Goal: Information Seeking & Learning: Learn about a topic

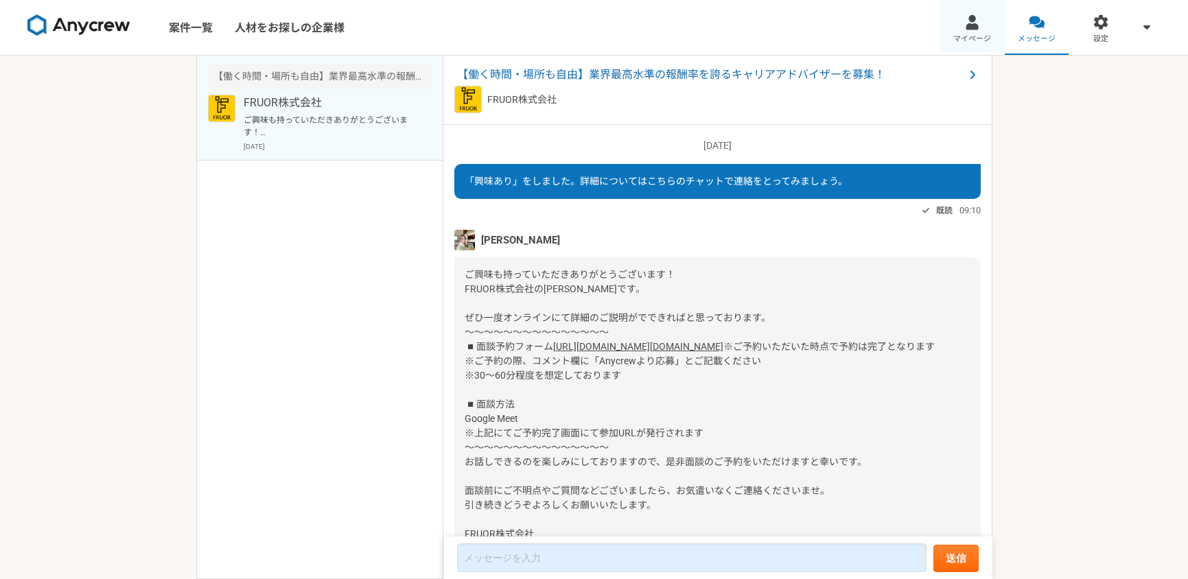
click at [970, 30] on link "マイページ" at bounding box center [972, 27] width 65 height 55
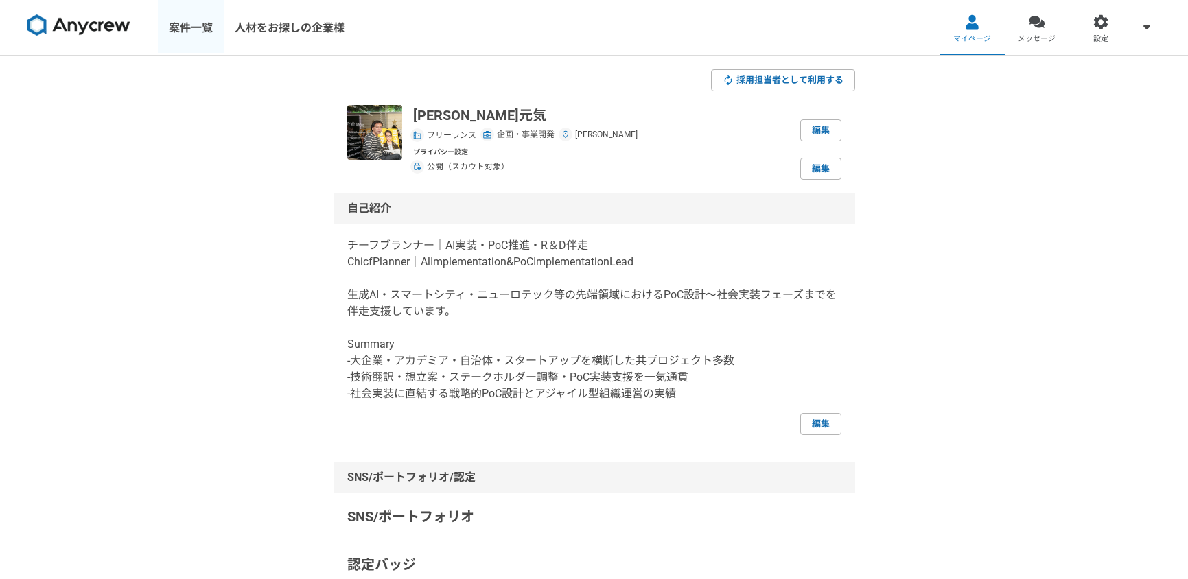
click at [195, 26] on link "案件一覧" at bounding box center [191, 27] width 66 height 55
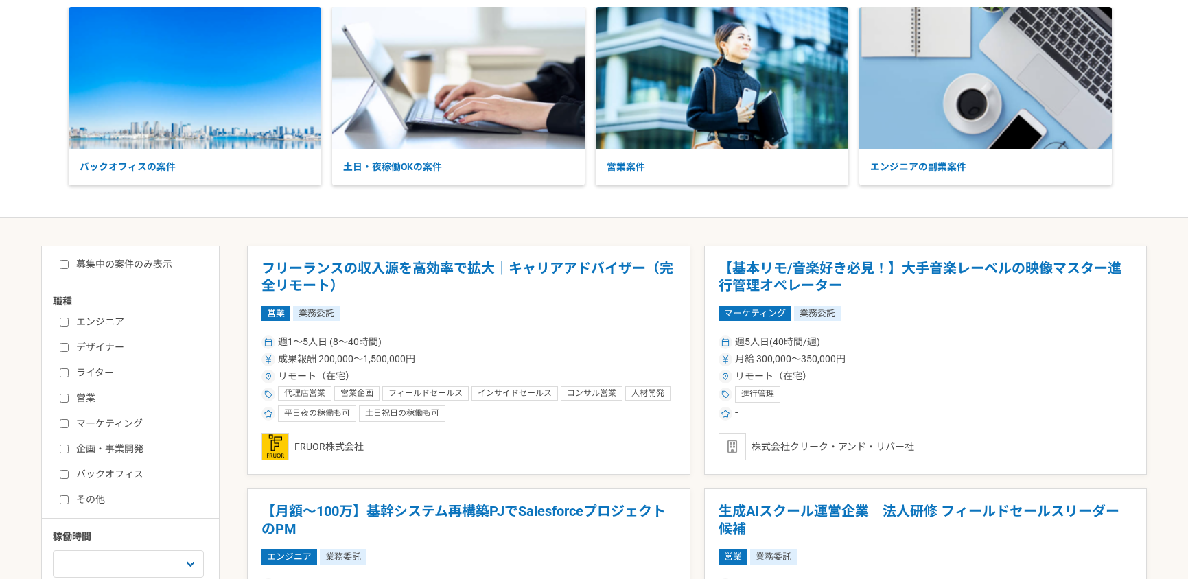
scroll to position [80, 0]
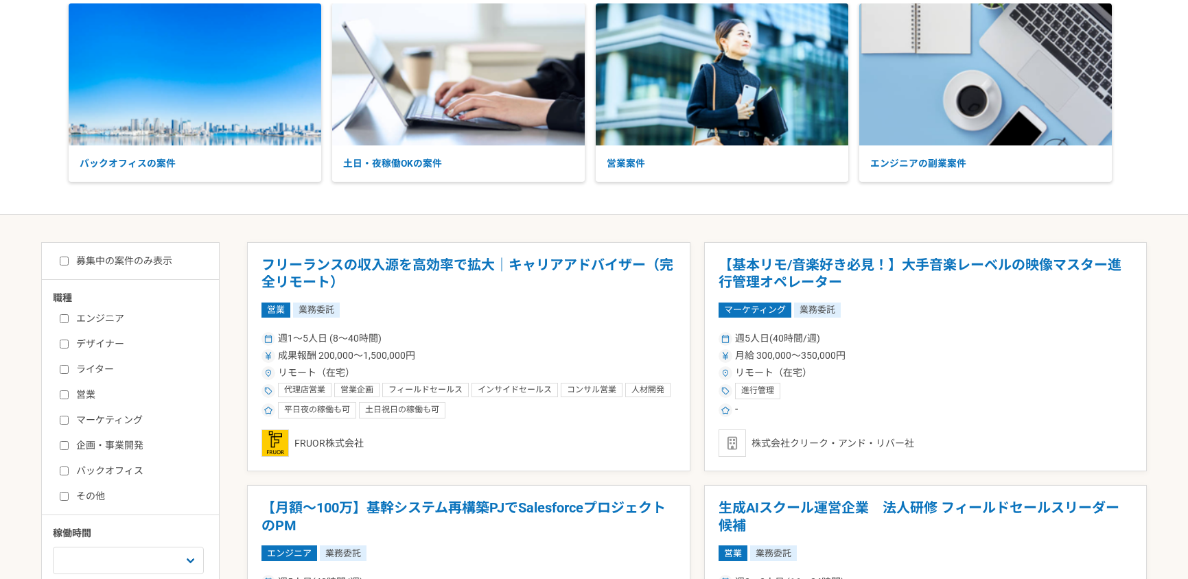
click at [65, 445] on input "企画・事業開発" at bounding box center [64, 445] width 9 height 9
checkbox input "true"
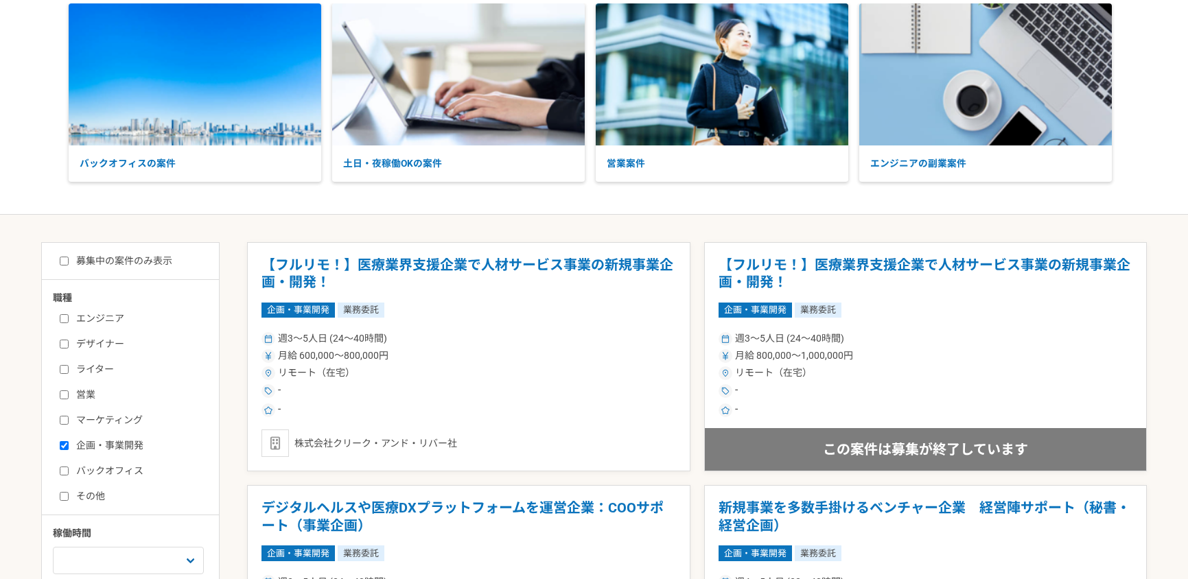
click at [60, 423] on input "マーケティング" at bounding box center [64, 420] width 9 height 9
checkbox input "true"
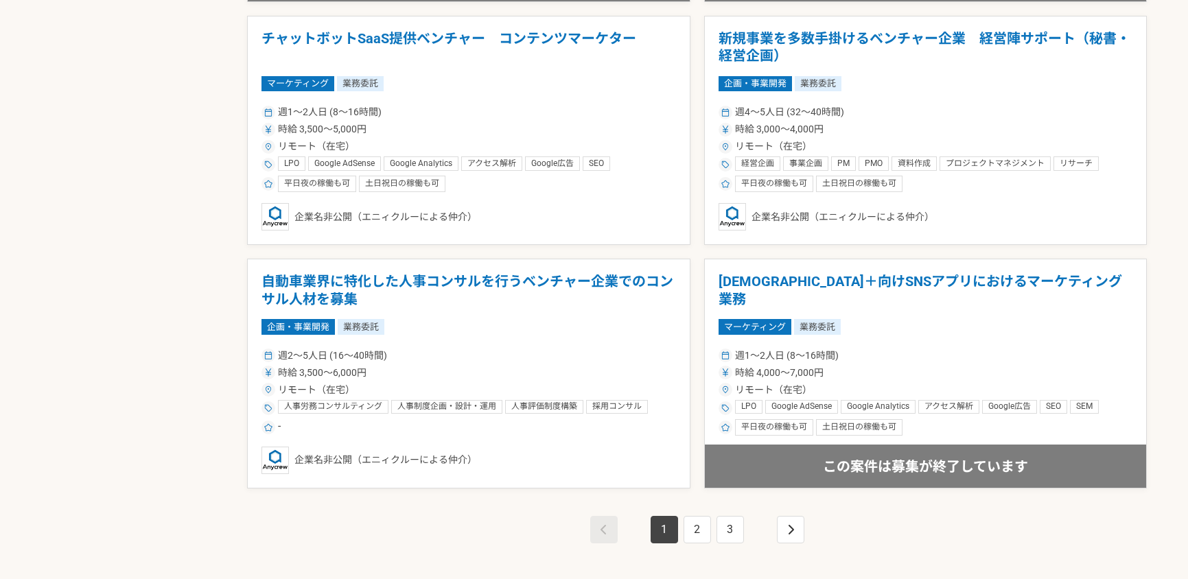
scroll to position [2258, 0]
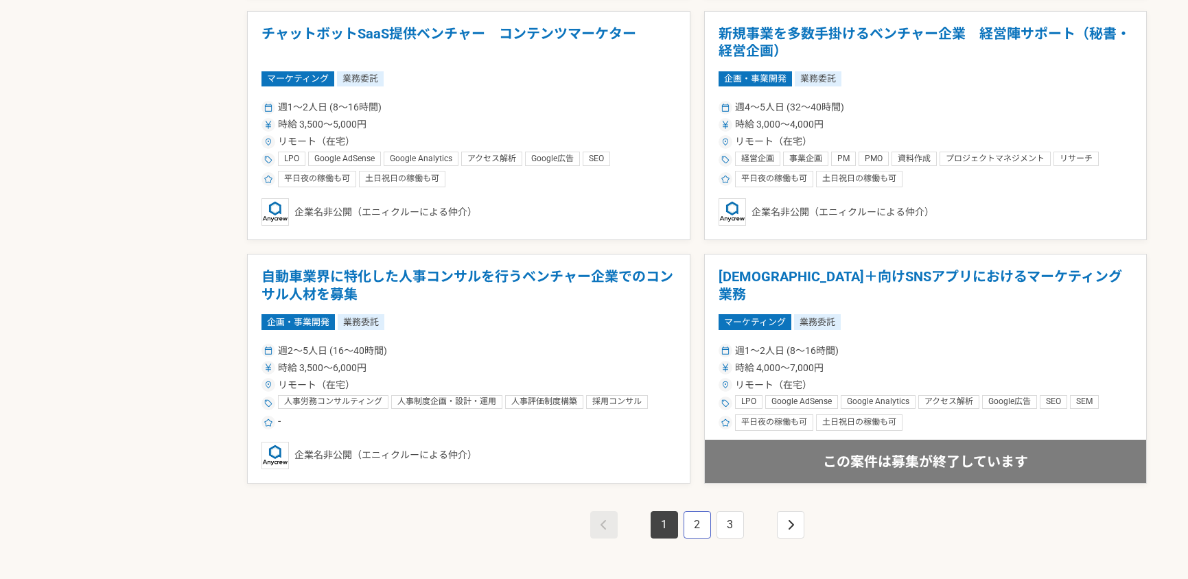
click at [698, 522] on link "2" at bounding box center [697, 524] width 27 height 27
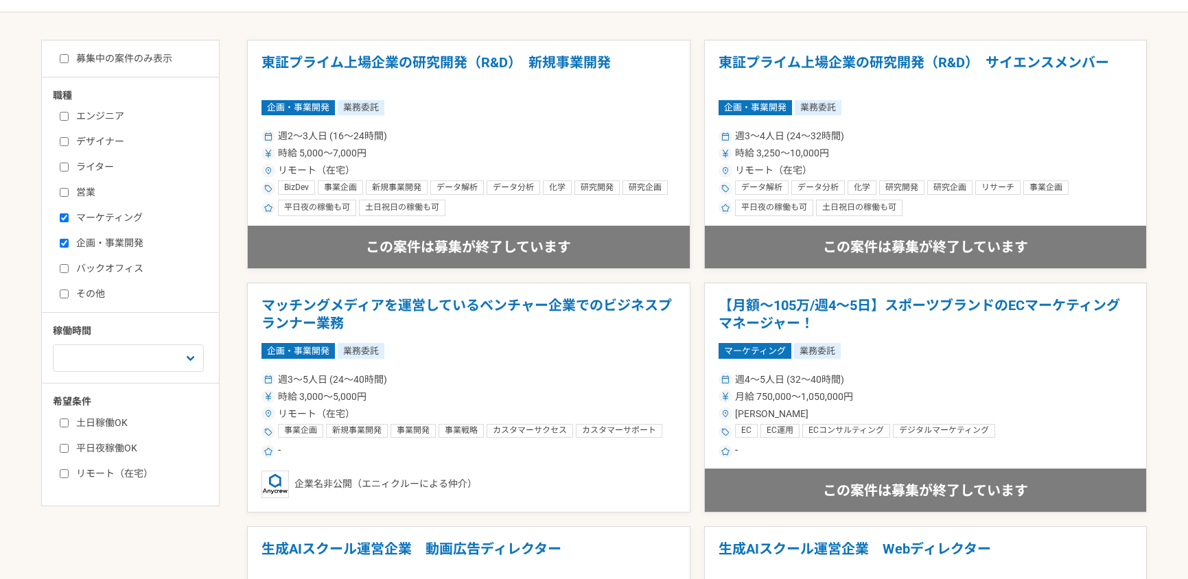
scroll to position [281, 0]
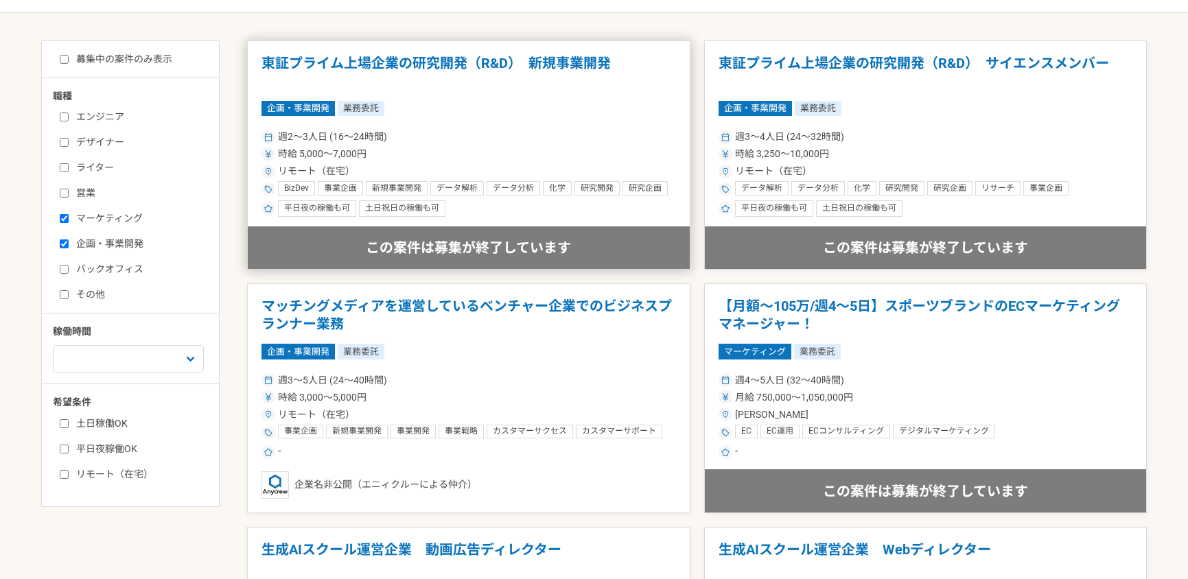
click at [480, 124] on article "東証プライム上場企業の研究開発（R&D）　新規事業開発 企画・事業開発 業務委託 週2〜3人日 (16〜24時間) 時給 5,000〜7,000円 リモート（…" at bounding box center [468, 155] width 443 height 230
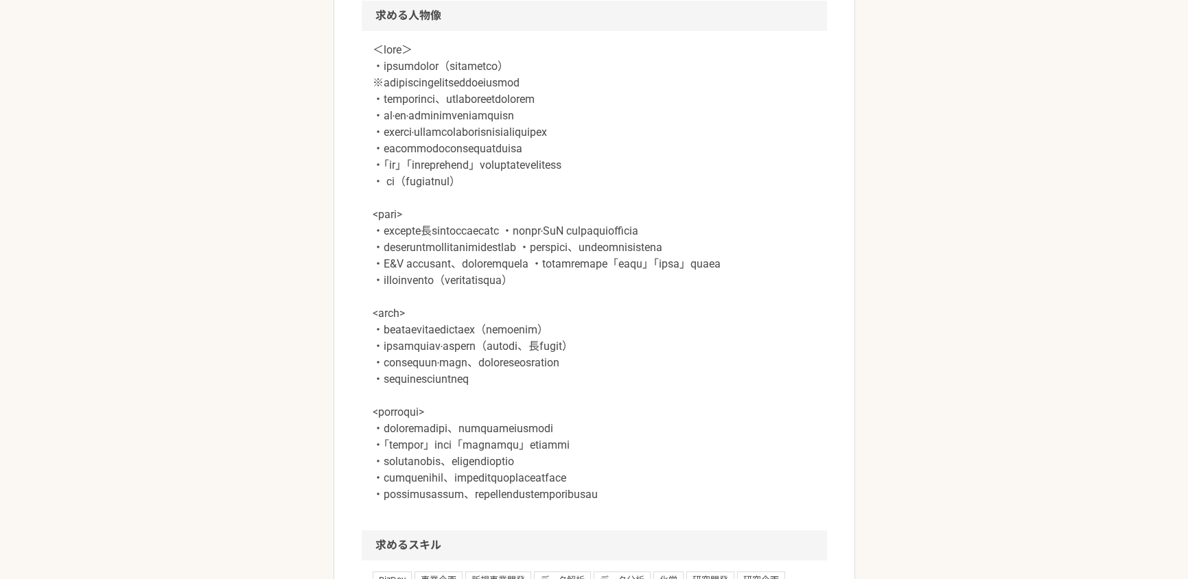
scroll to position [1198, 0]
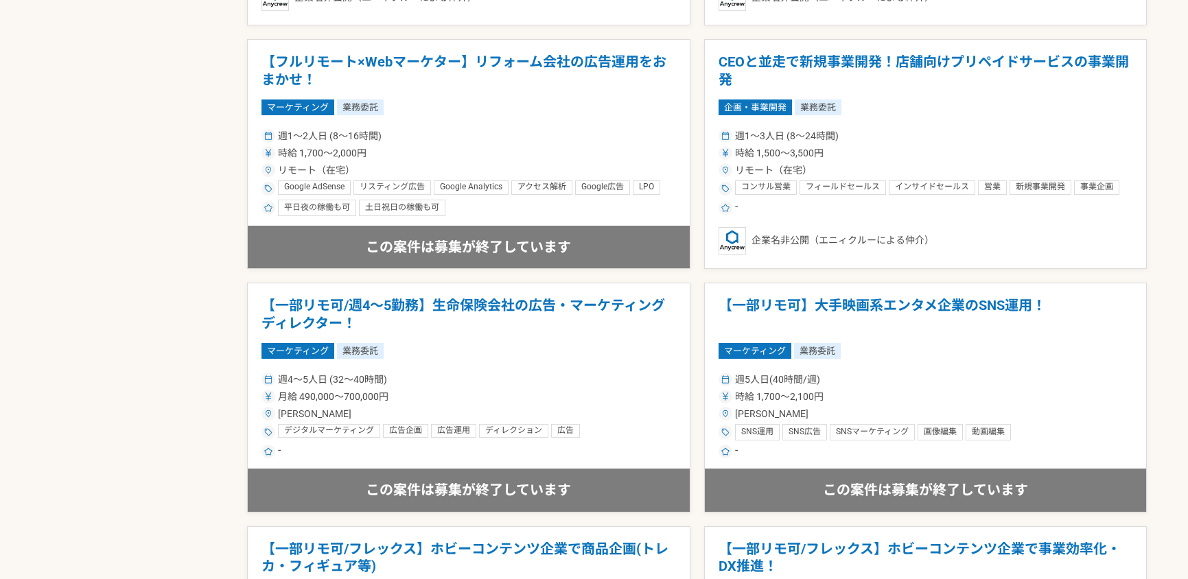
scroll to position [1784, 0]
